Goal: Navigation & Orientation: Find specific page/section

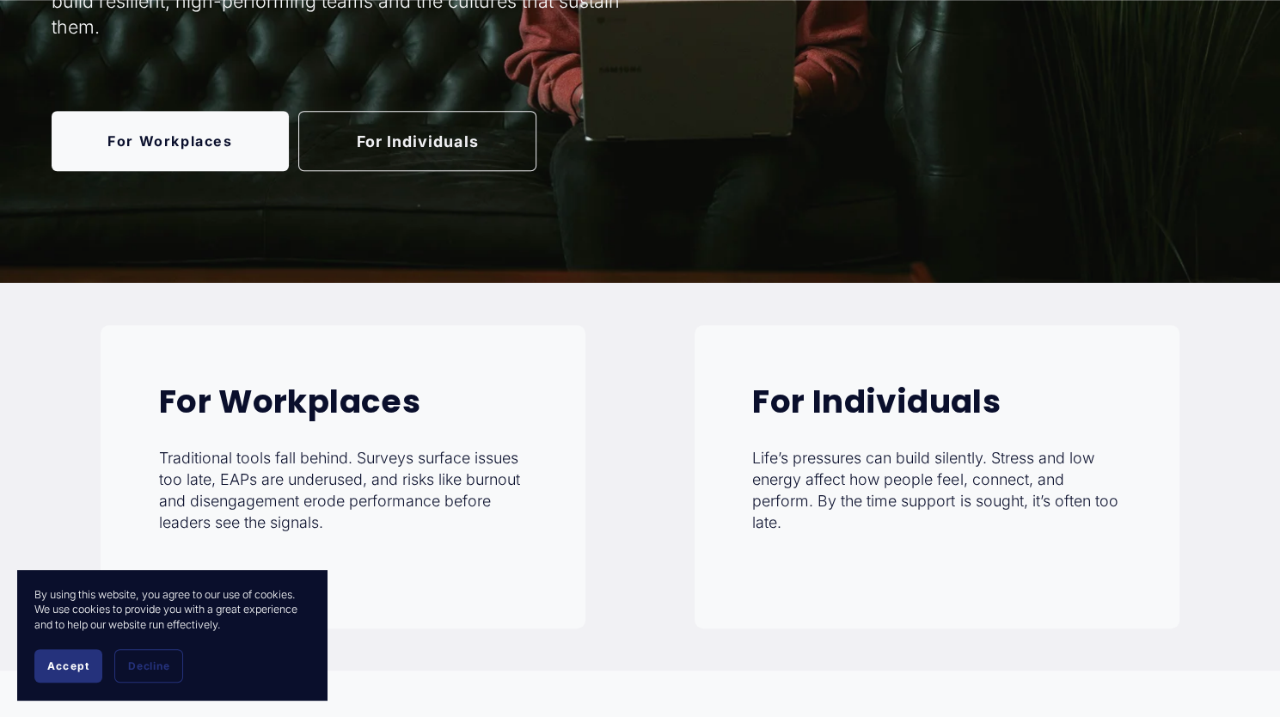
scroll to position [493, 0]
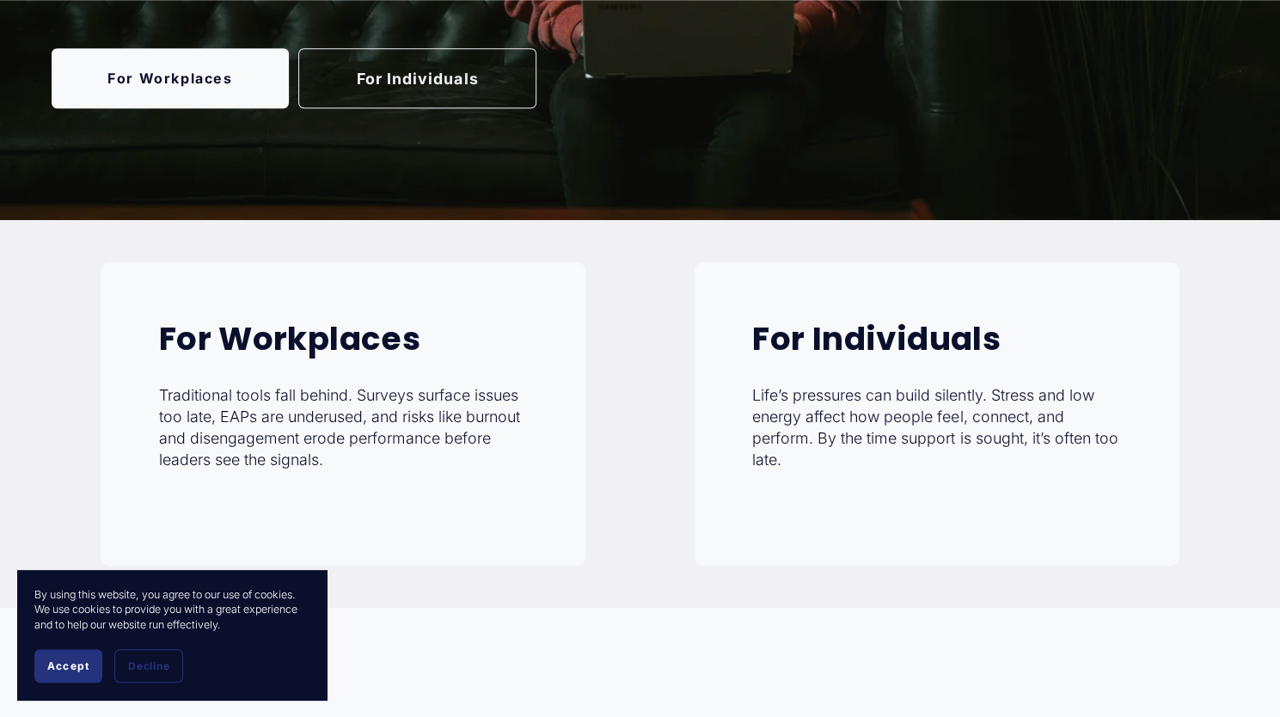
click at [477, 82] on link "For Individuals" at bounding box center [417, 78] width 238 height 60
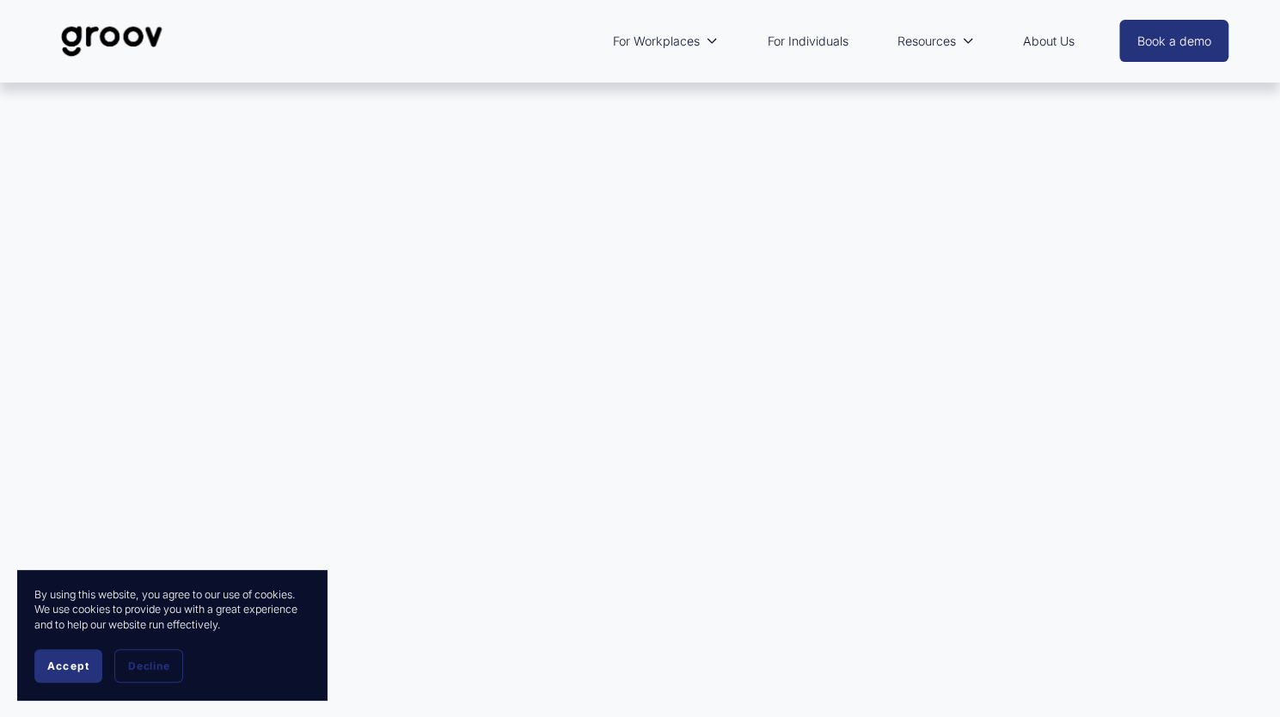
click at [1160, 38] on link "Book a demo" at bounding box center [1174, 41] width 110 height 42
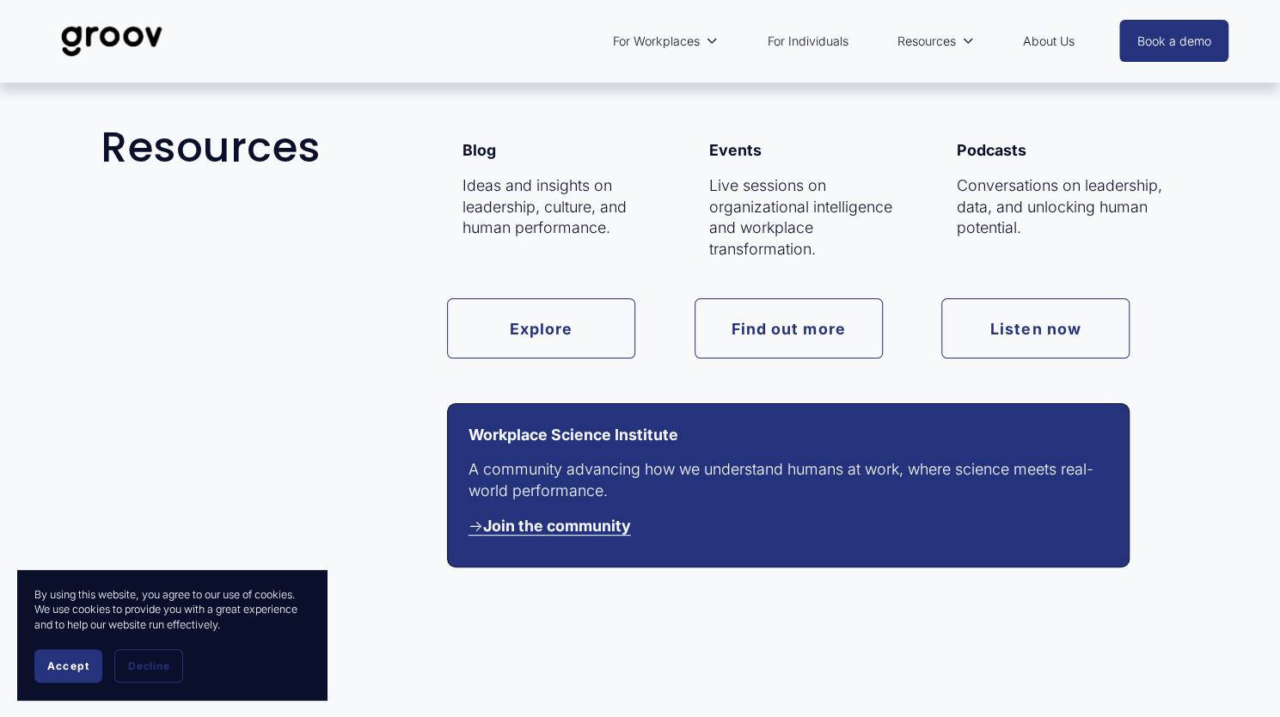
click at [934, 46] on span "Resources" at bounding box center [926, 41] width 58 height 22
click at [936, 37] on span "Resources" at bounding box center [926, 41] width 58 height 22
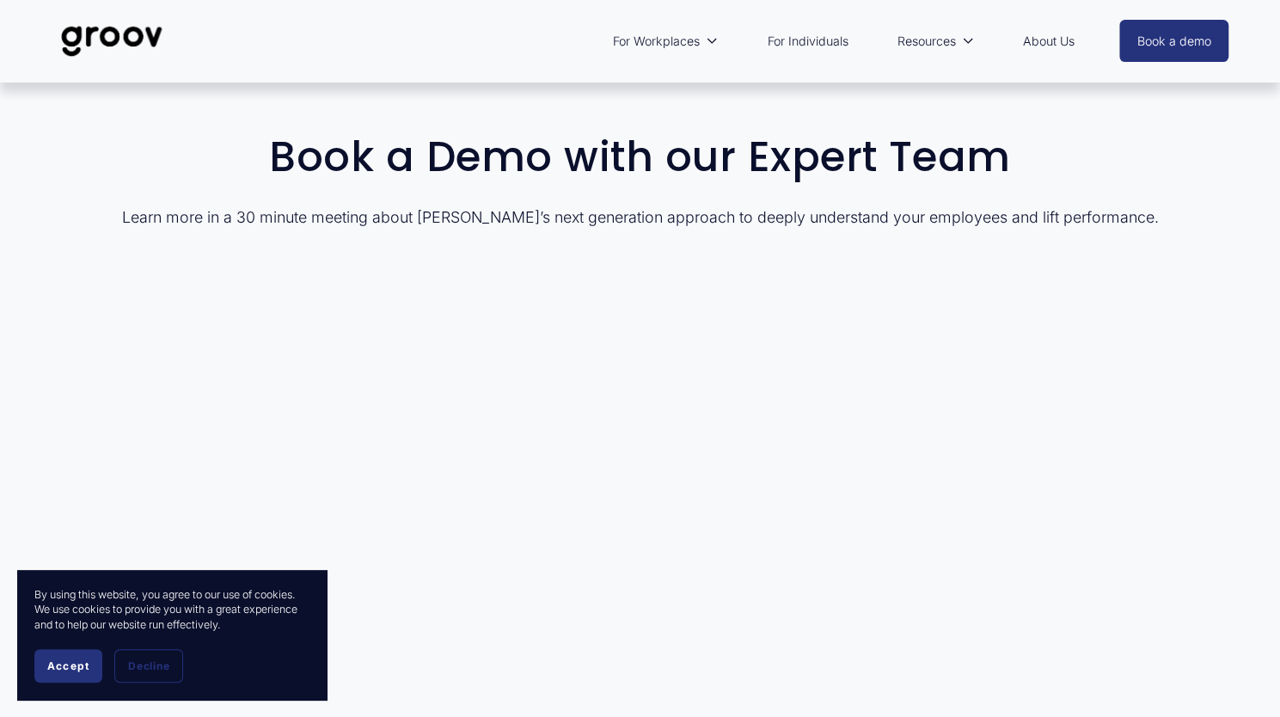
click at [794, 40] on link "For Individuals" at bounding box center [807, 41] width 98 height 40
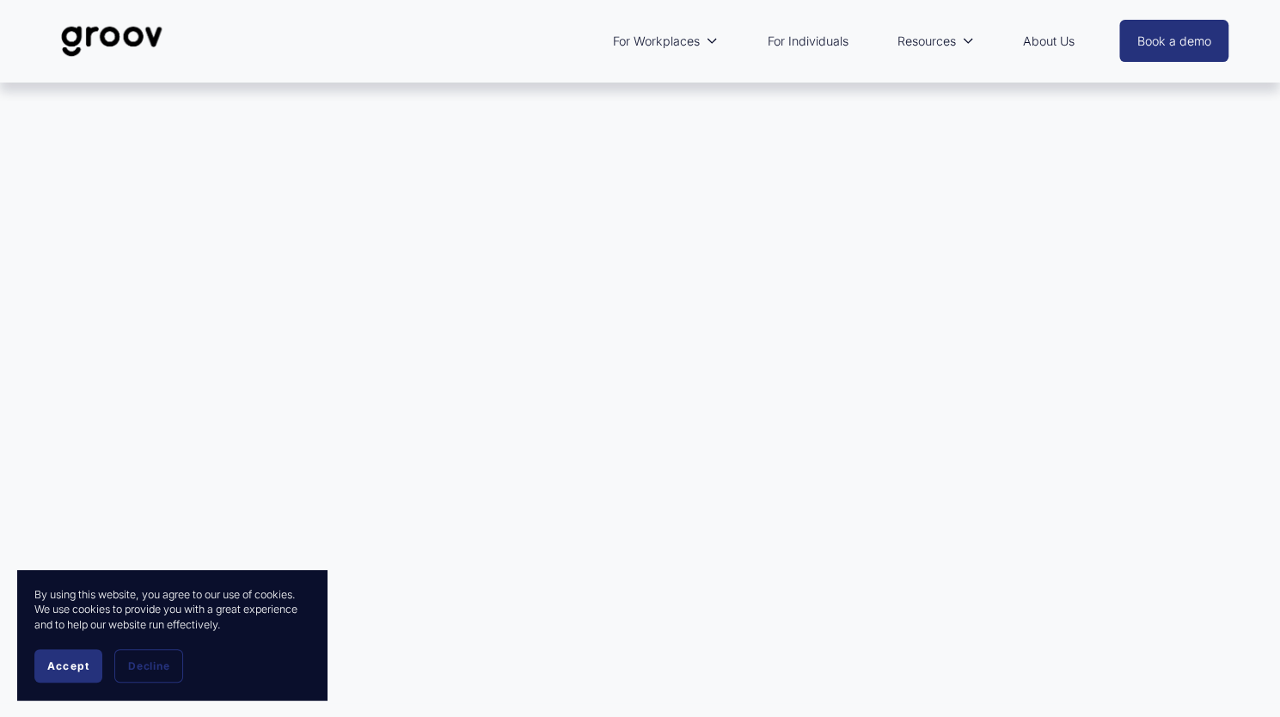
click at [797, 40] on link "For Individuals" at bounding box center [807, 41] width 98 height 40
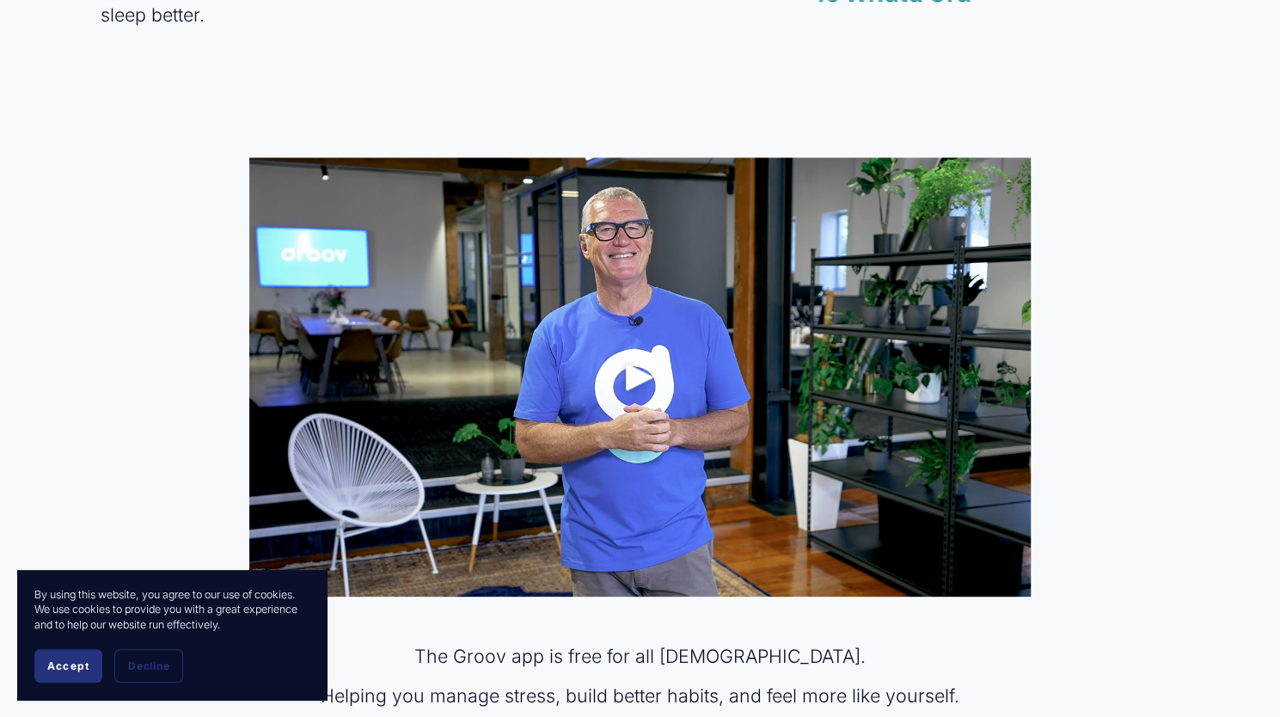
scroll to position [933, 0]
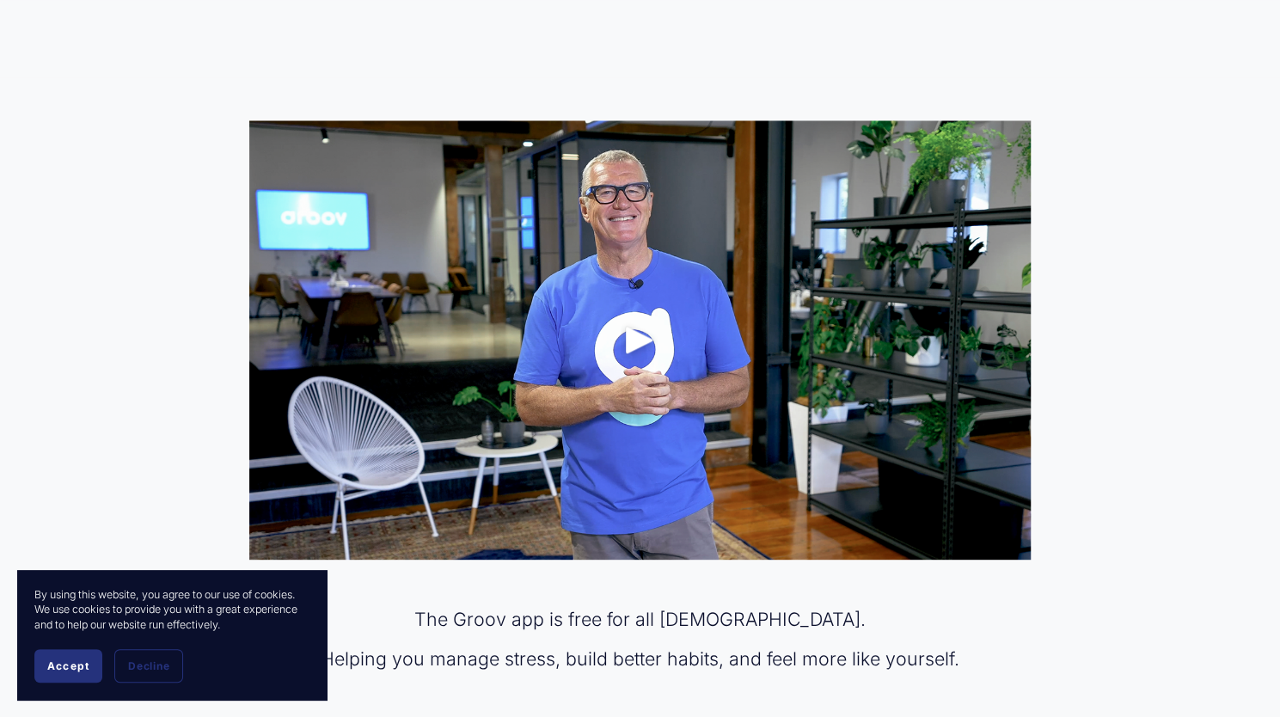
click at [638, 339] on div "Play" at bounding box center [639, 339] width 41 height 41
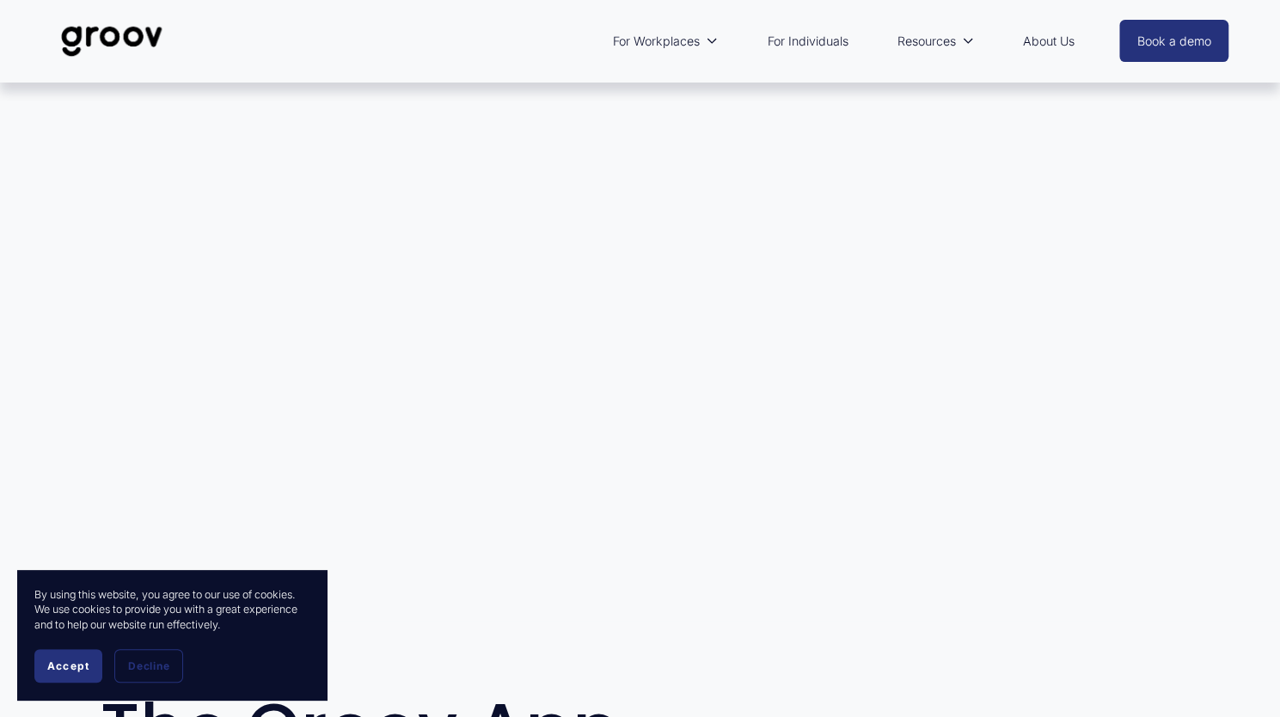
scroll to position [0, 0]
